Goal: Task Accomplishment & Management: Complete application form

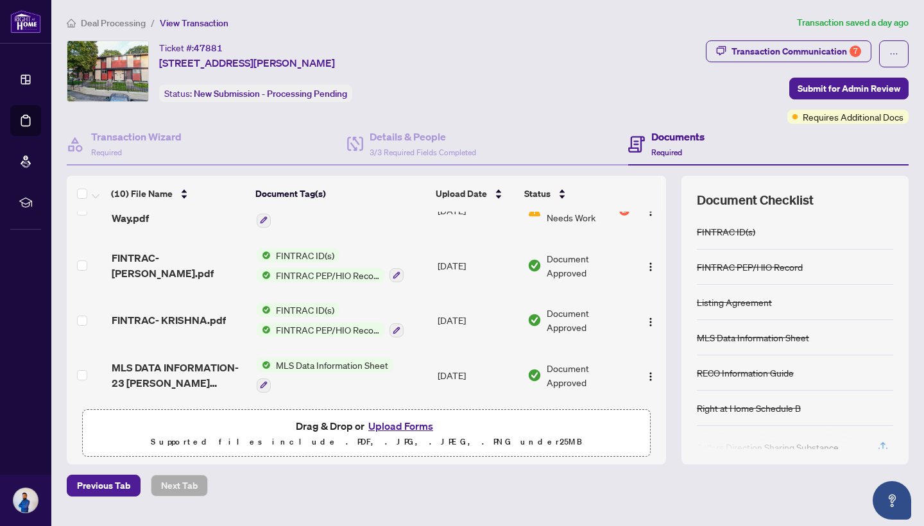
scroll to position [365, 0]
click at [403, 426] on button "Upload Forms" at bounding box center [401, 426] width 73 height 17
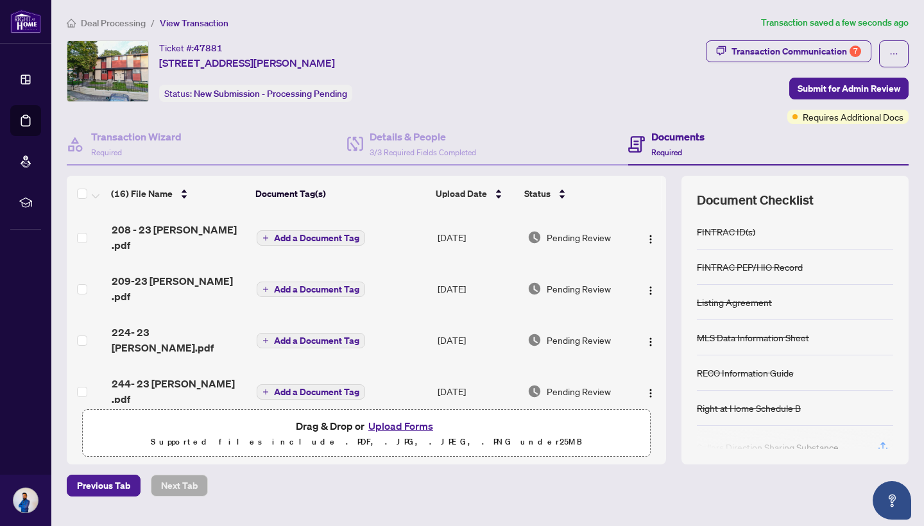
scroll to position [0, 0]
click at [324, 234] on span "Add a Document Tag" at bounding box center [316, 238] width 85 height 9
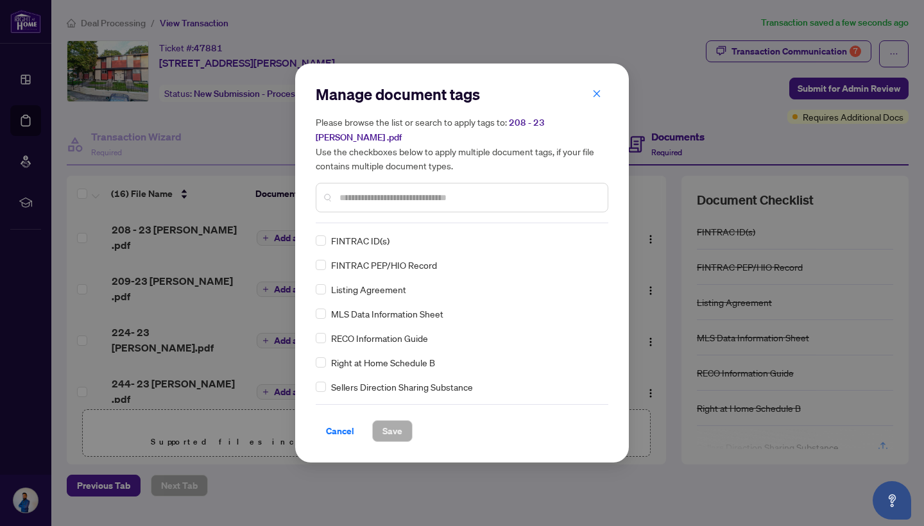
click at [375, 194] on input "text" at bounding box center [469, 198] width 258 height 14
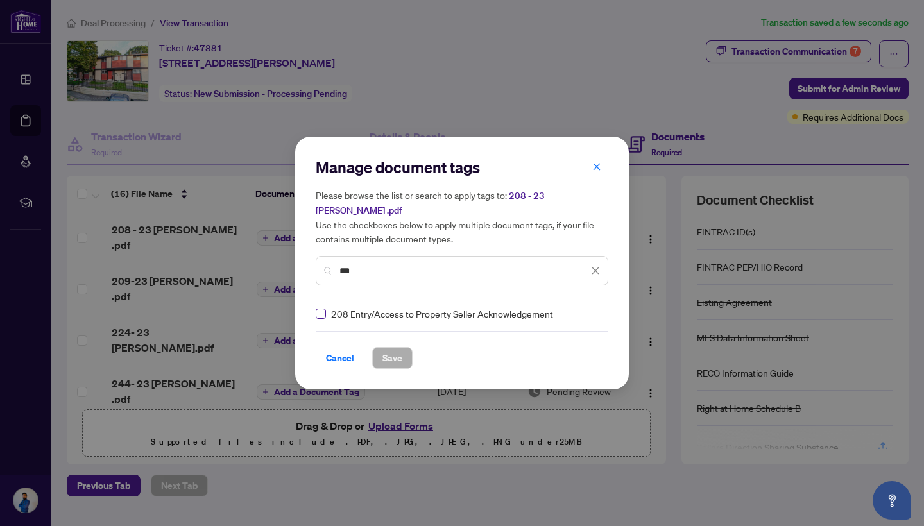
type input "***"
click at [385, 349] on span "Save" at bounding box center [393, 358] width 20 height 21
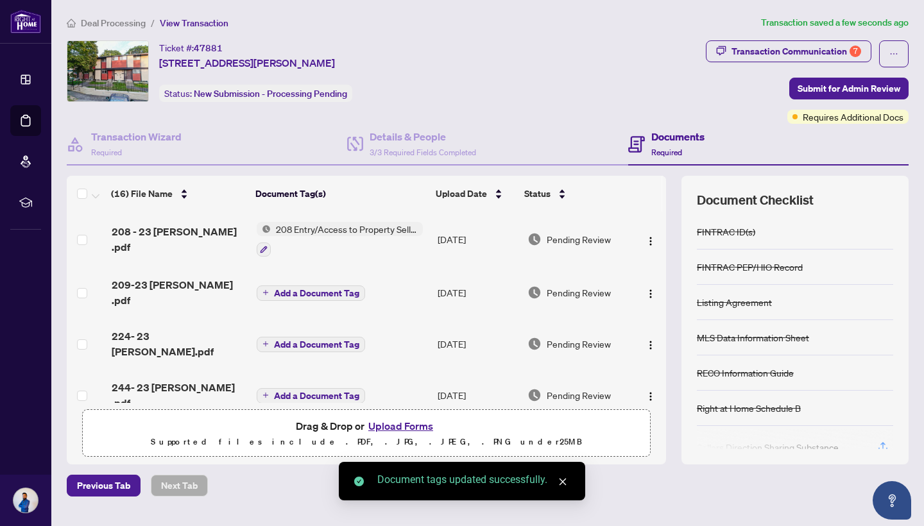
click at [307, 290] on span "Add a Document Tag" at bounding box center [316, 293] width 85 height 9
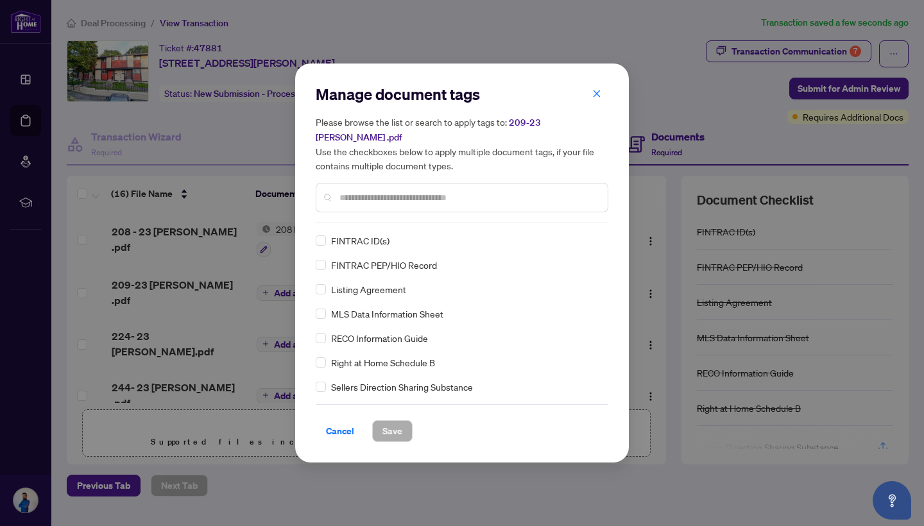
click at [353, 191] on input "text" at bounding box center [469, 198] width 258 height 14
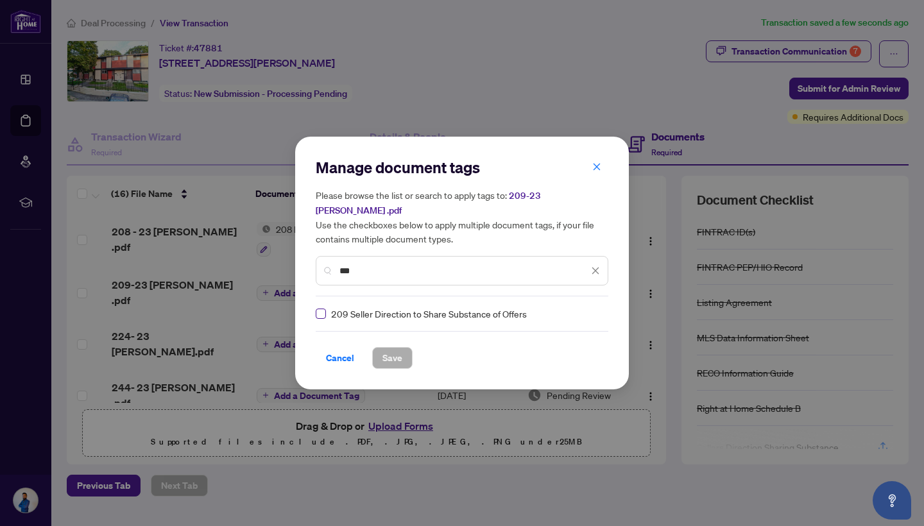
type input "***"
click at [384, 348] on span "Save" at bounding box center [393, 358] width 20 height 21
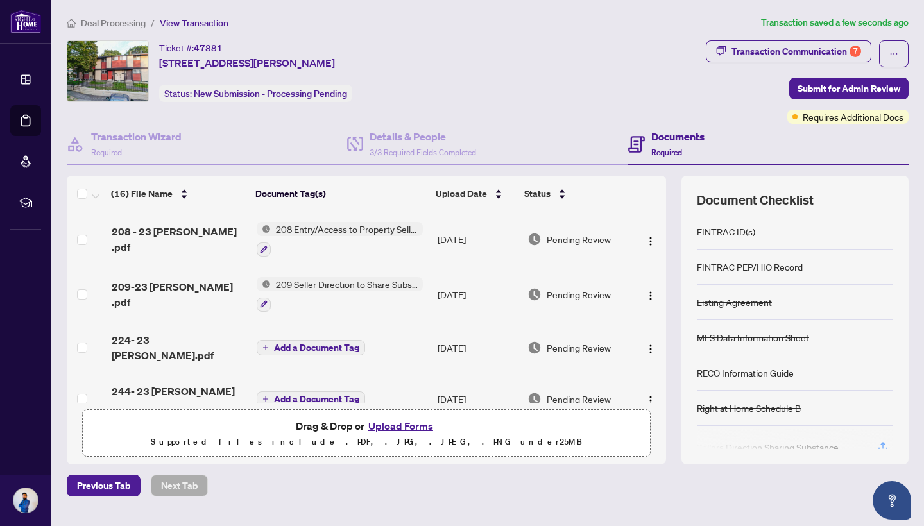
click at [324, 343] on span "Add a Document Tag" at bounding box center [316, 347] width 85 height 9
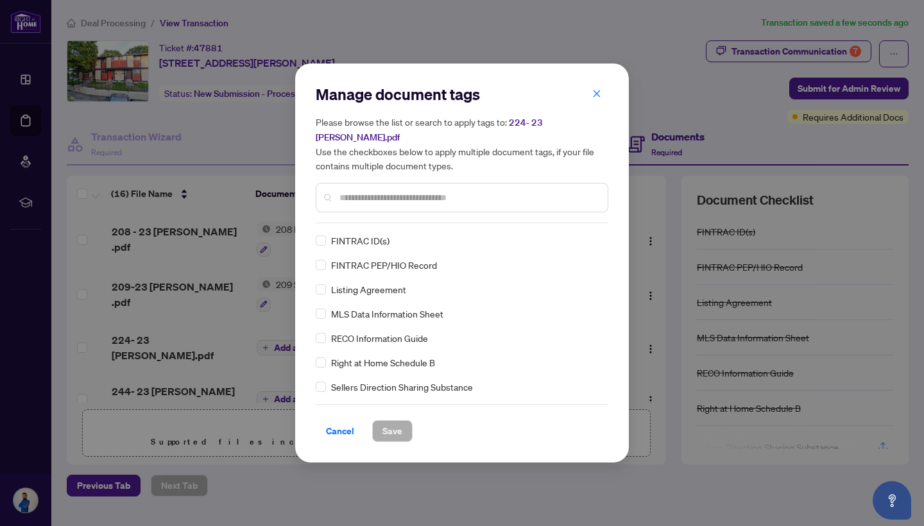
click at [379, 197] on div at bounding box center [462, 198] width 293 height 30
click at [382, 191] on input "text" at bounding box center [469, 198] width 258 height 14
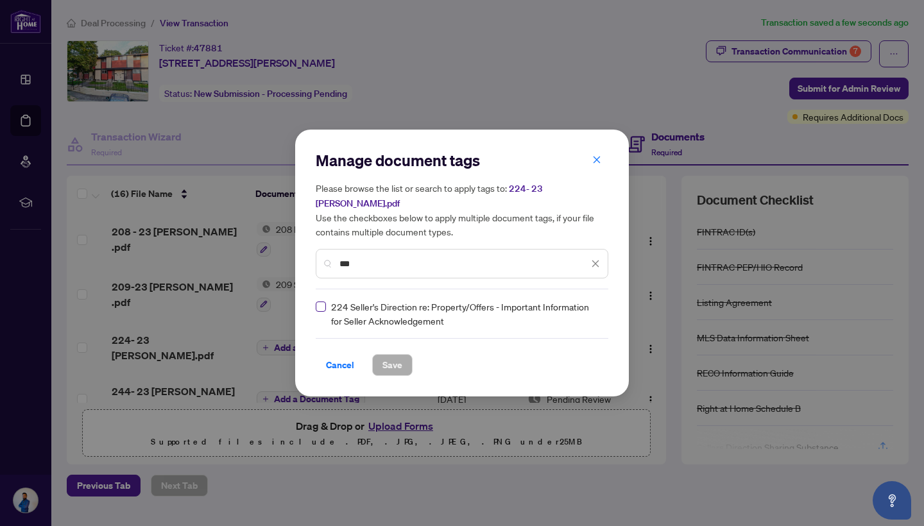
type input "***"
click at [388, 367] on span "Save" at bounding box center [393, 365] width 20 height 21
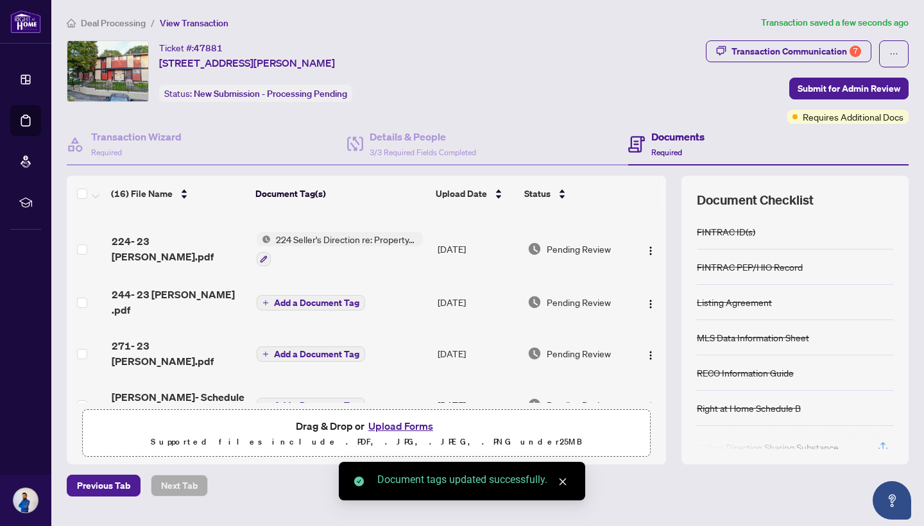
scroll to position [103, 0]
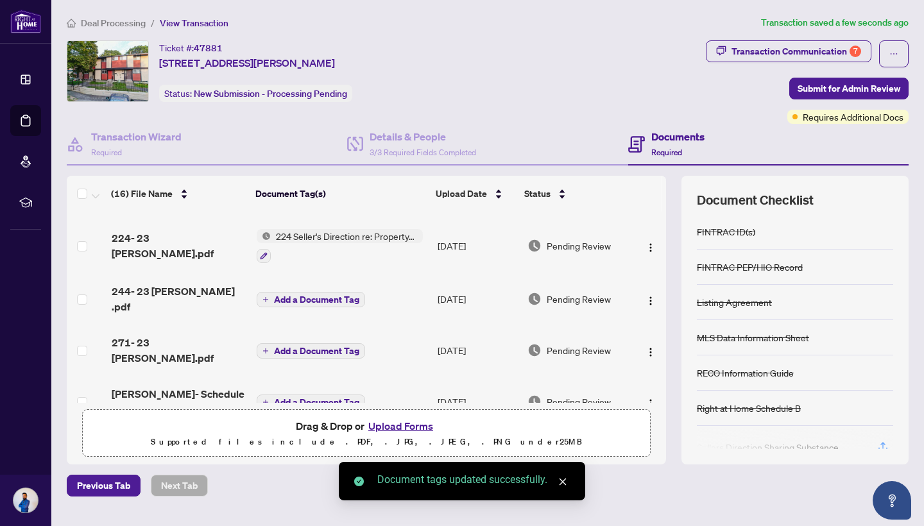
click at [331, 295] on span "Add a Document Tag" at bounding box center [316, 299] width 85 height 9
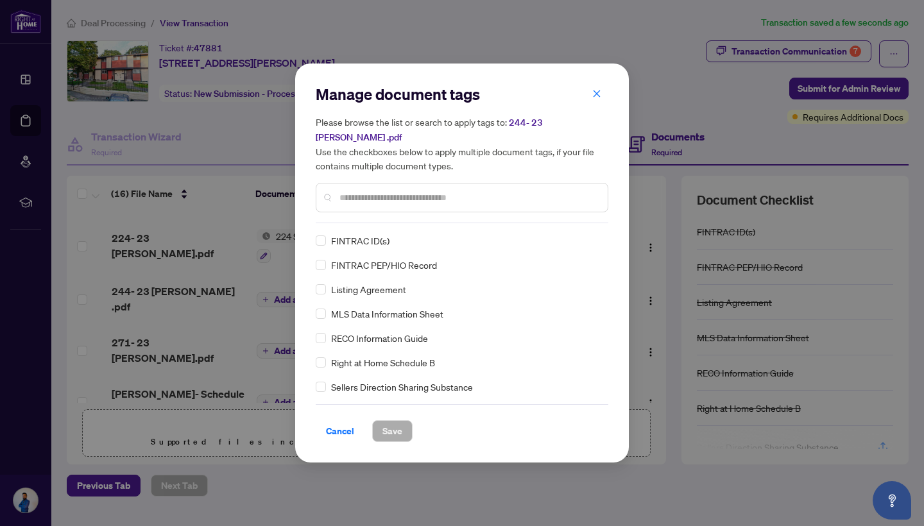
click at [355, 191] on input "text" at bounding box center [469, 198] width 258 height 14
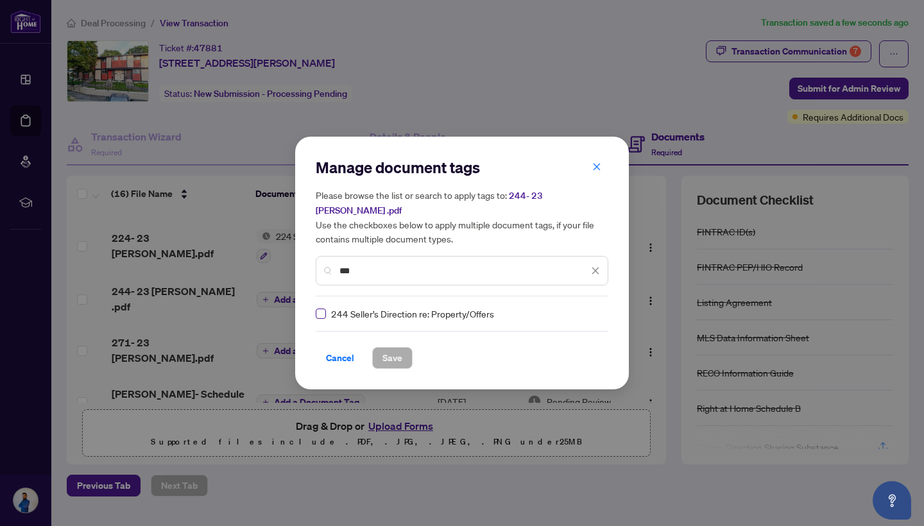
type input "***"
click at [392, 349] on span "Save" at bounding box center [393, 358] width 20 height 21
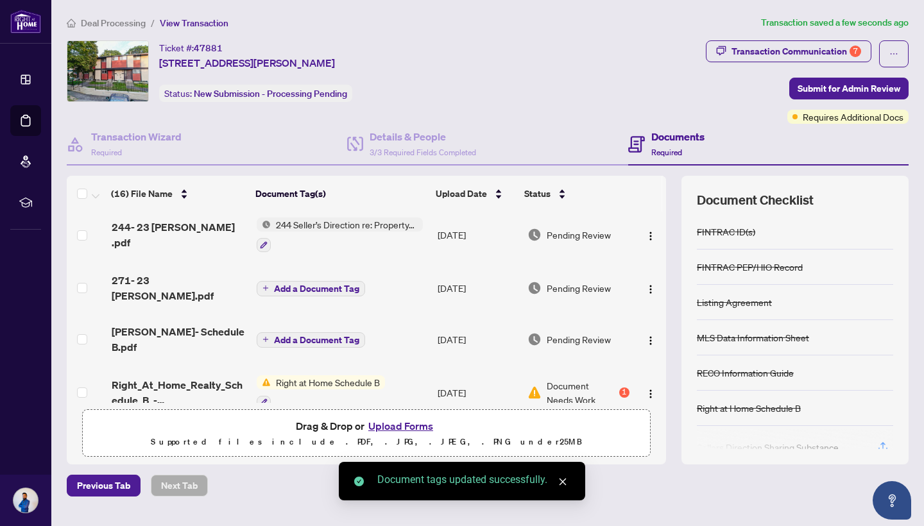
scroll to position [182, 0]
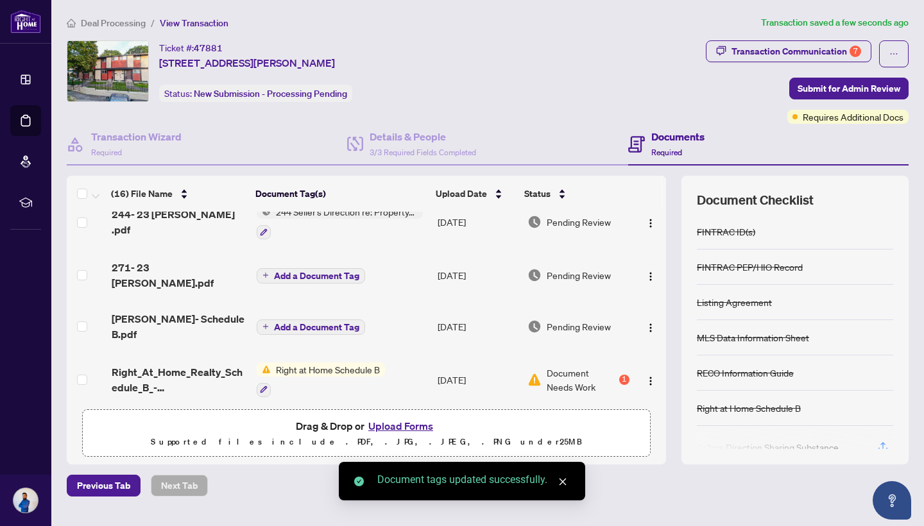
click at [316, 272] on span "Add a Document Tag" at bounding box center [316, 276] width 85 height 9
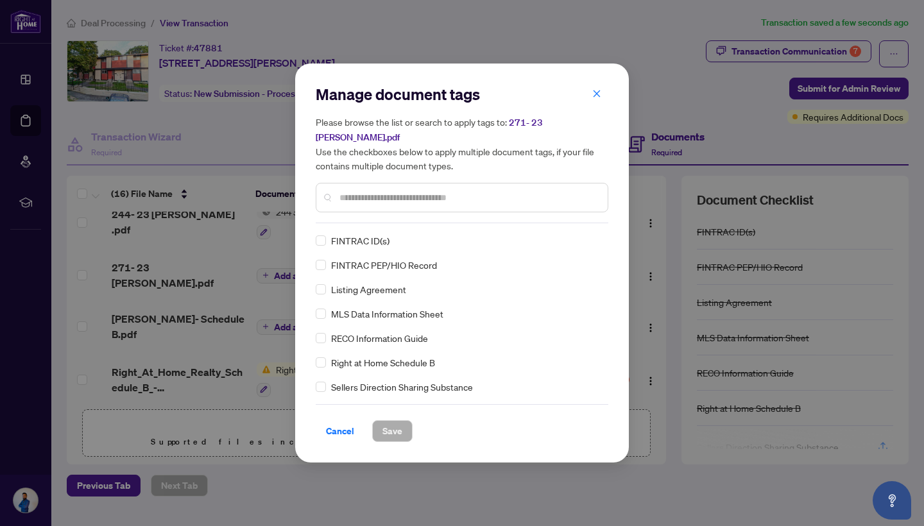
click at [358, 191] on input "text" at bounding box center [469, 198] width 258 height 14
click at [392, 430] on span "Save" at bounding box center [393, 431] width 20 height 21
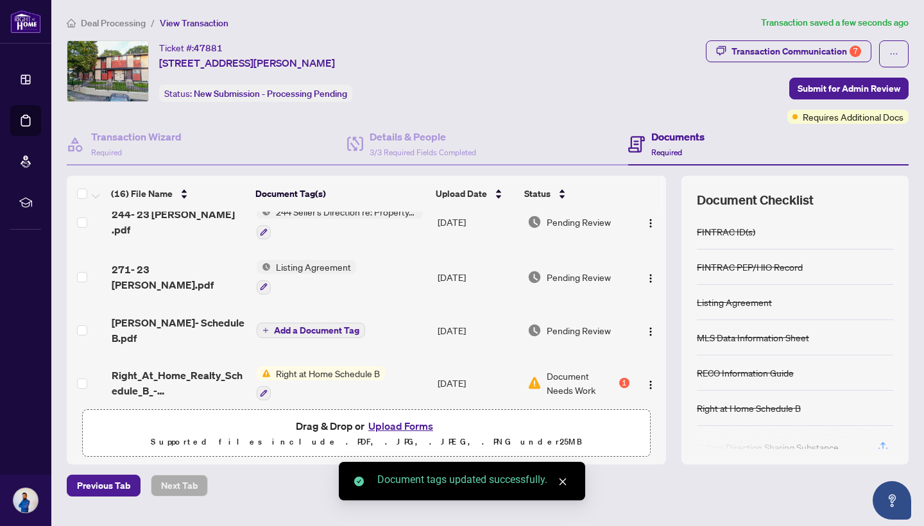
click at [318, 326] on span "Add a Document Tag" at bounding box center [316, 330] width 85 height 9
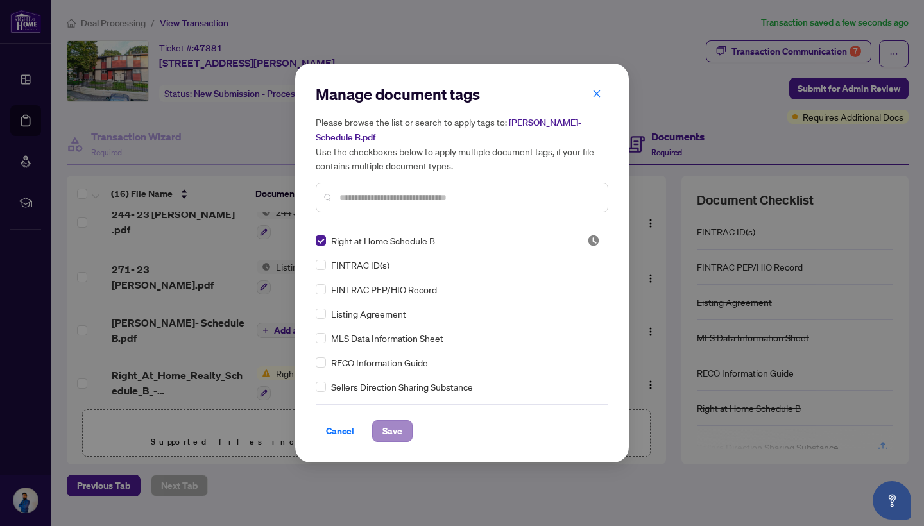
click at [401, 433] on span "Save" at bounding box center [393, 431] width 20 height 21
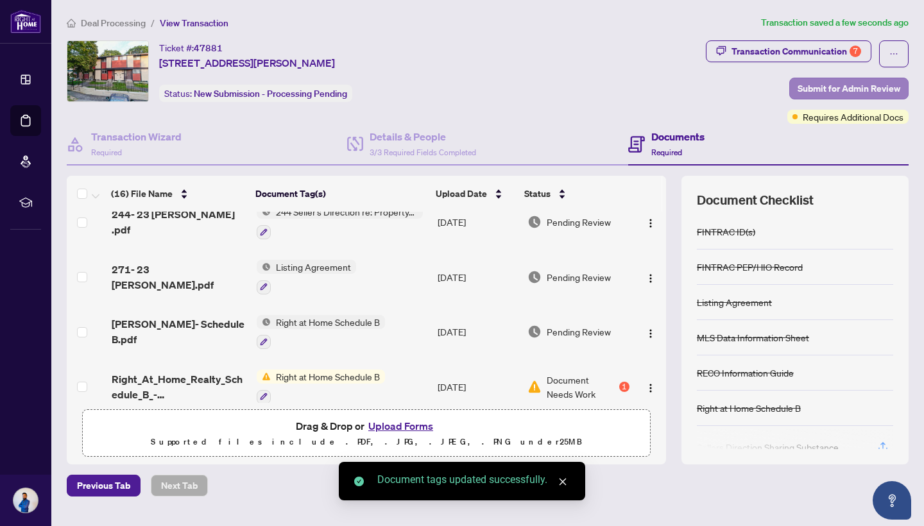
click at [814, 81] on span "Submit for Admin Review" at bounding box center [849, 88] width 103 height 21
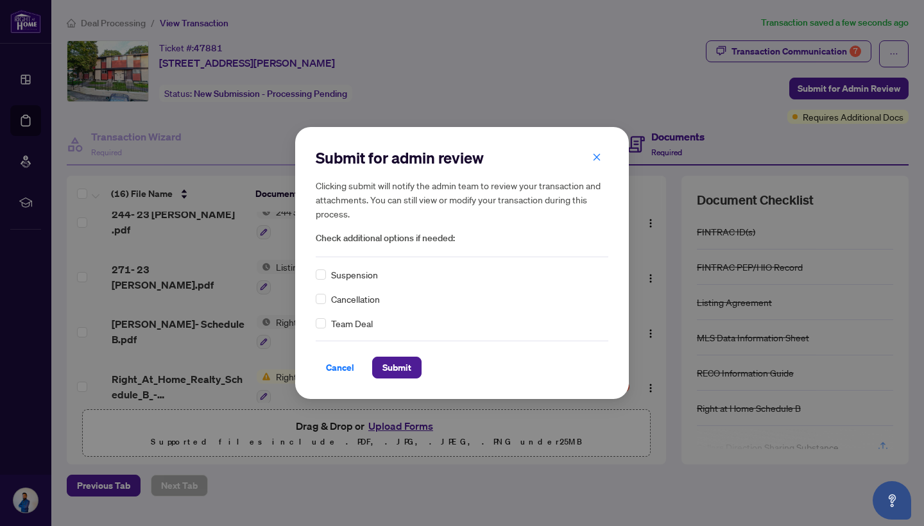
click at [406, 379] on div "Submit for admin review Clicking submit will notify the admin team to review yo…" at bounding box center [462, 263] width 334 height 272
click at [406, 372] on span "Submit" at bounding box center [397, 368] width 29 height 21
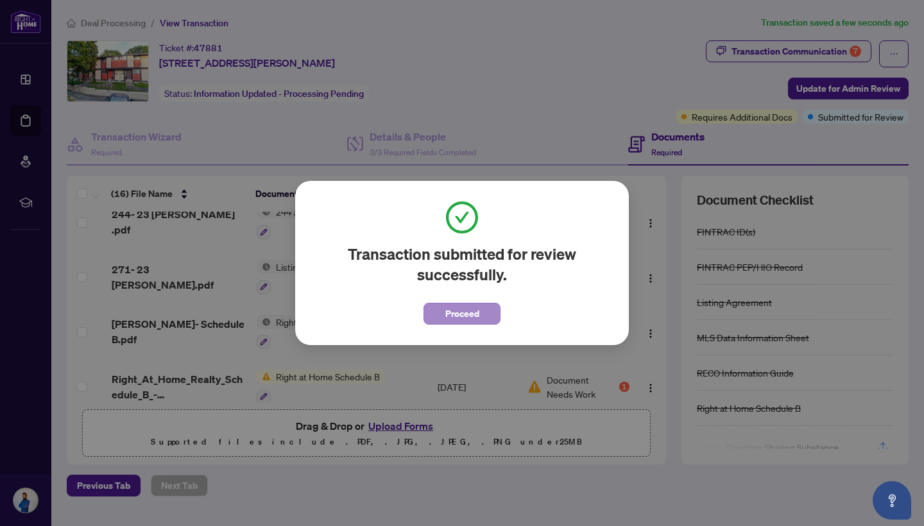
click at [472, 310] on span "Proceed" at bounding box center [463, 314] width 34 height 21
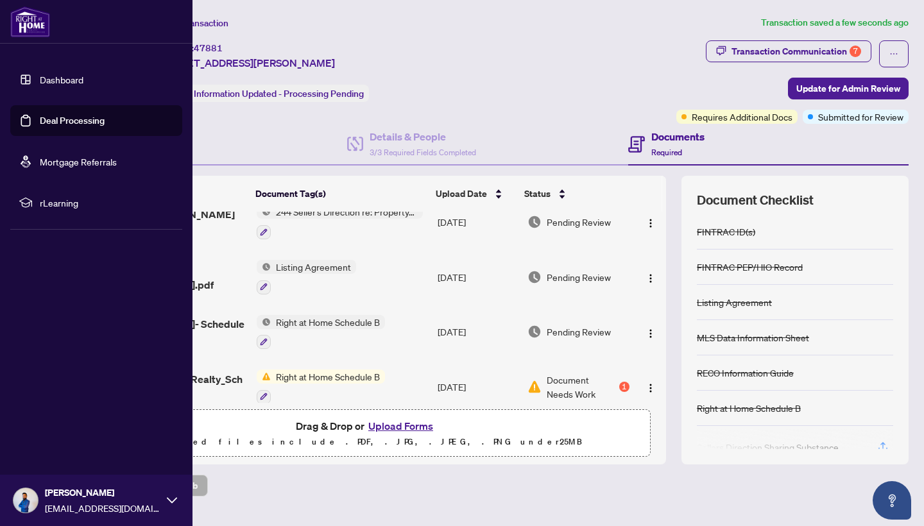
click at [40, 76] on link "Dashboard" at bounding box center [62, 80] width 44 height 12
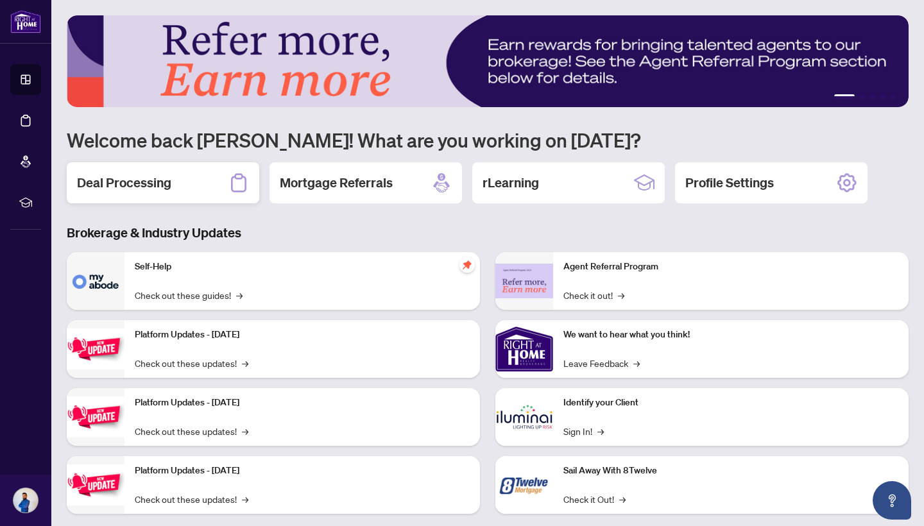
click at [196, 181] on div "Deal Processing" at bounding box center [163, 182] width 193 height 41
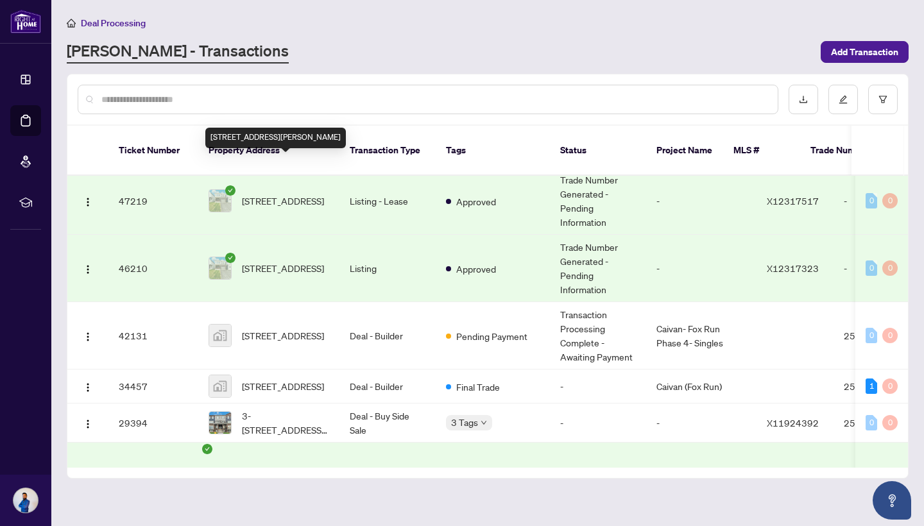
scroll to position [83, 0]
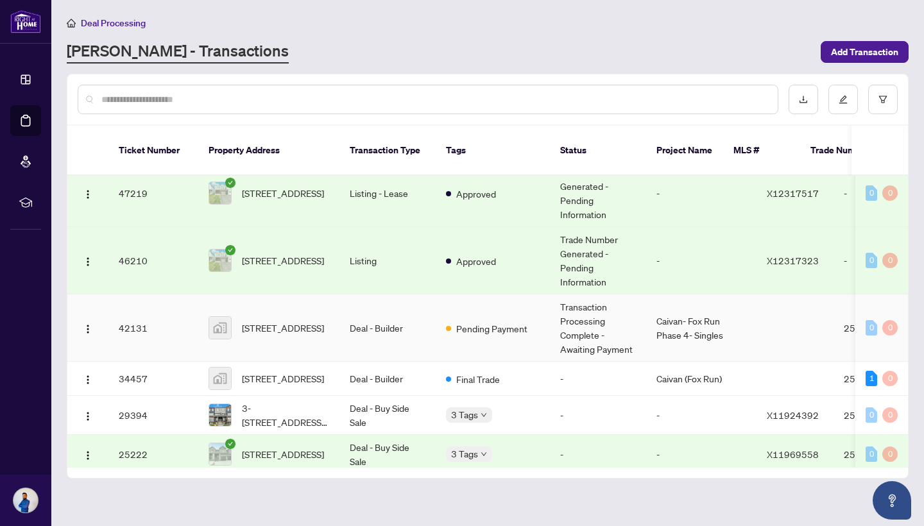
click at [526, 303] on td "Pending Payment" at bounding box center [493, 328] width 114 height 67
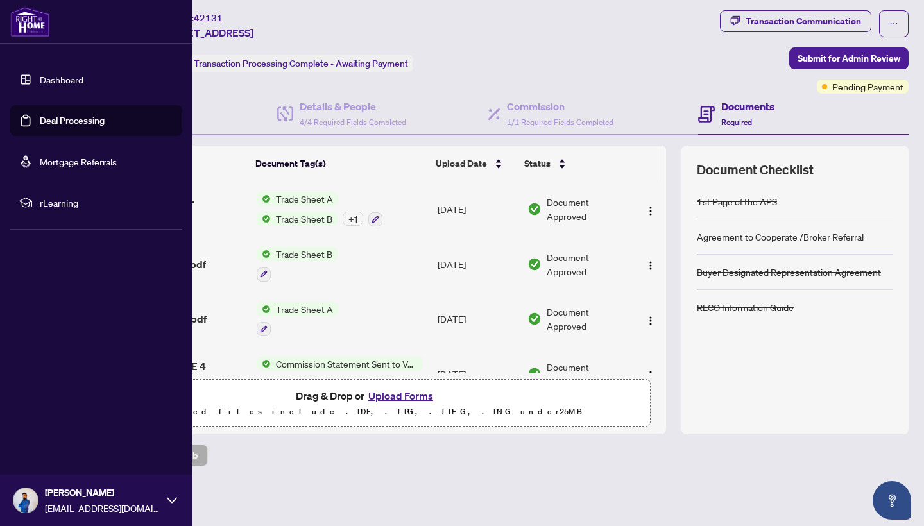
click at [21, 30] on img at bounding box center [30, 21] width 40 height 31
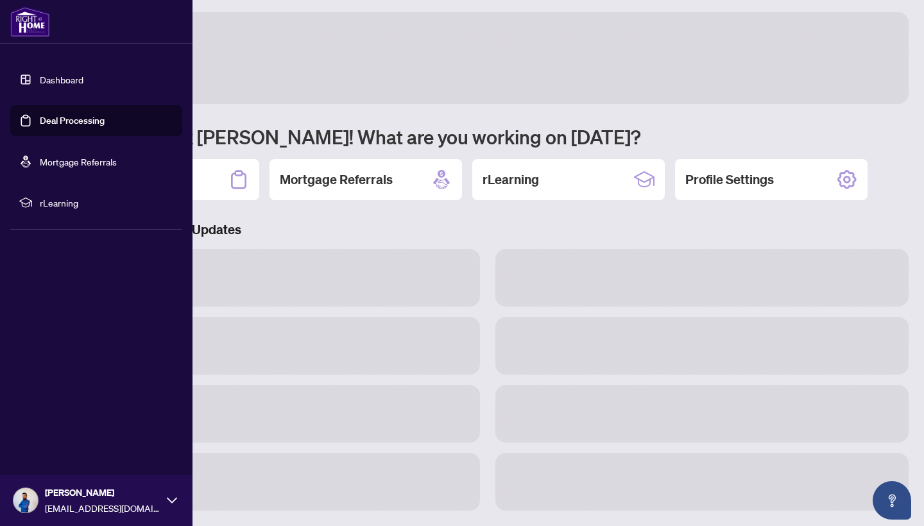
scroll to position [3, 0]
